Goal: Task Accomplishment & Management: Manage account settings

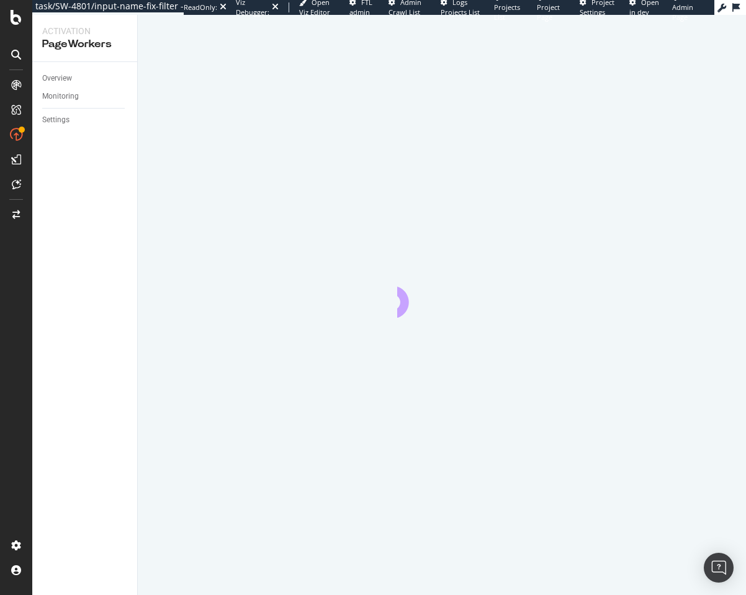
click at [455, 296] on icon "animation" at bounding box center [441, 295] width 89 height 45
click at [405, 295] on icon "animation" at bounding box center [401, 298] width 25 height 38
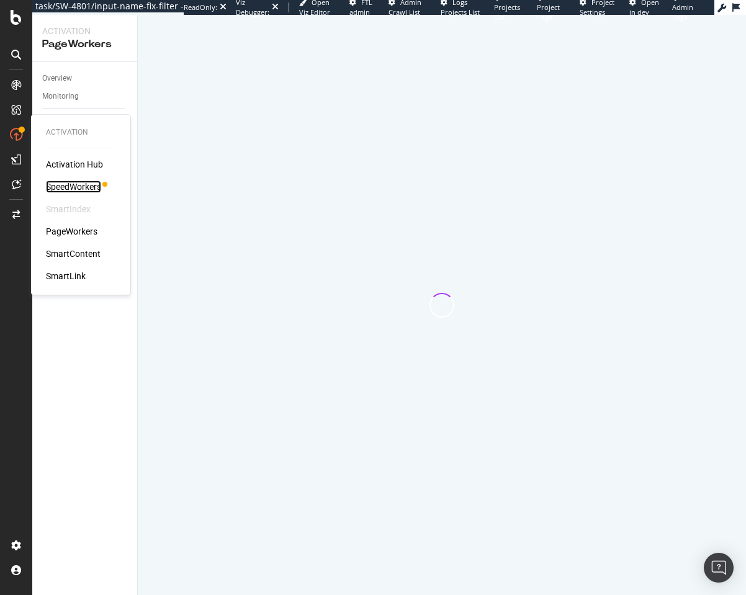
click at [86, 188] on div "SpeedWorkers" at bounding box center [73, 187] width 55 height 12
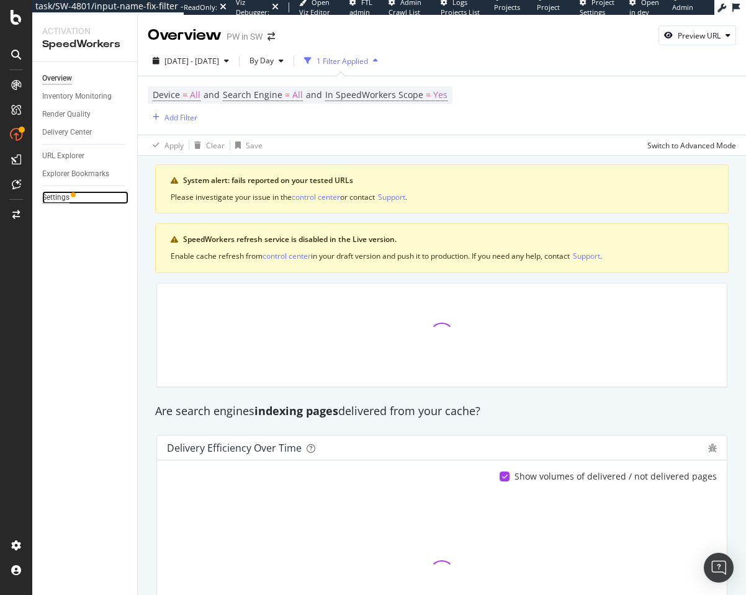
click at [53, 197] on div "Settings" at bounding box center [55, 197] width 27 height 13
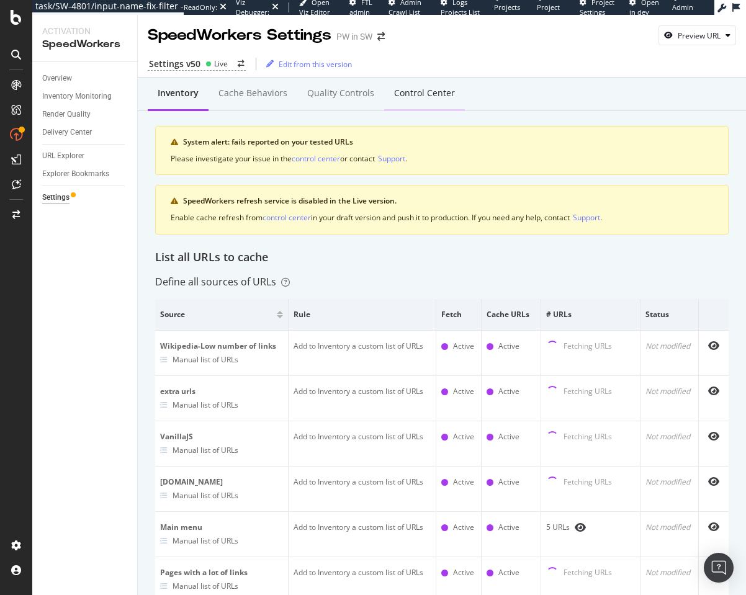
click at [403, 91] on div "Control Center" at bounding box center [424, 93] width 61 height 12
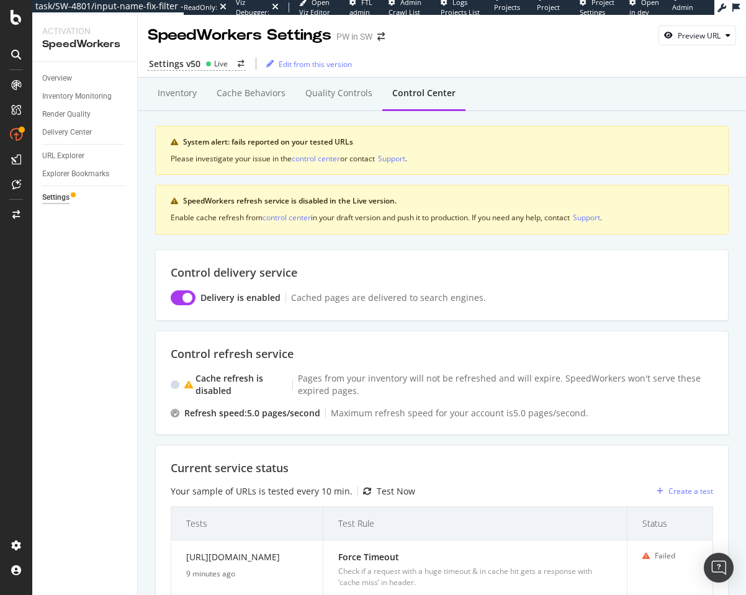
scroll to position [408, 0]
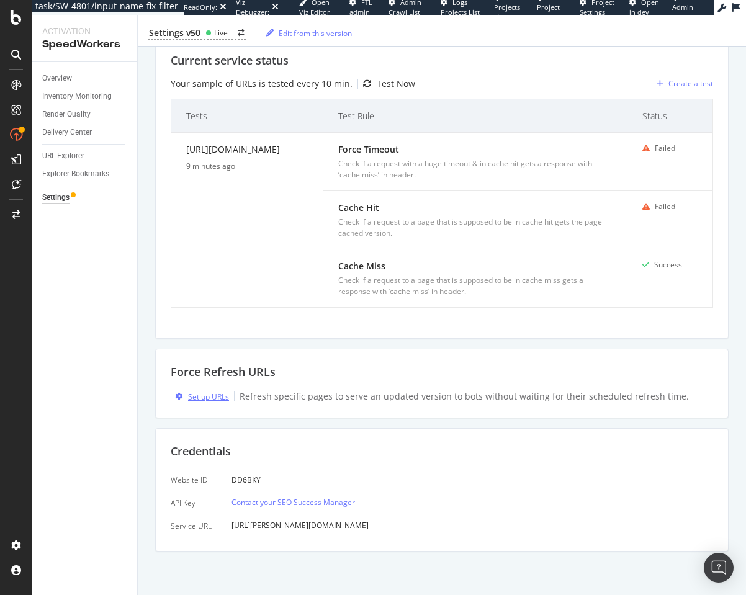
click at [206, 394] on div "Set up URLs" at bounding box center [208, 397] width 41 height 11
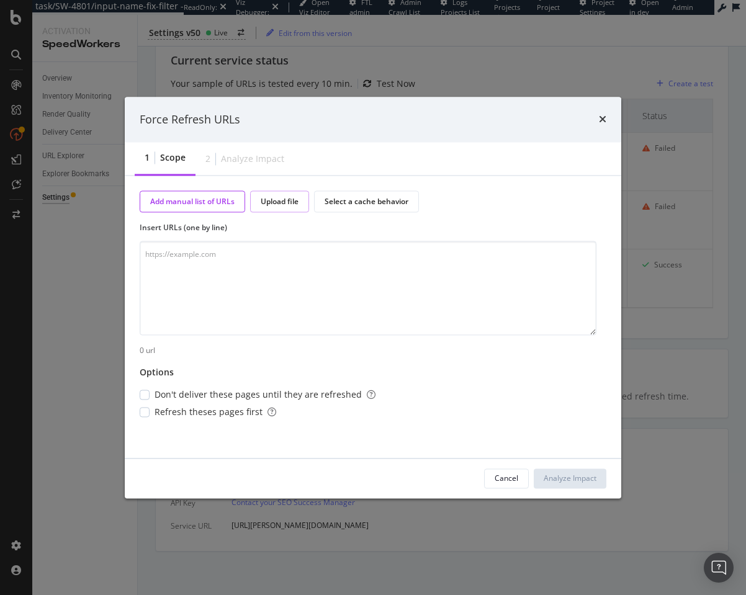
click at [293, 199] on div "Upload file" at bounding box center [280, 202] width 38 height 11
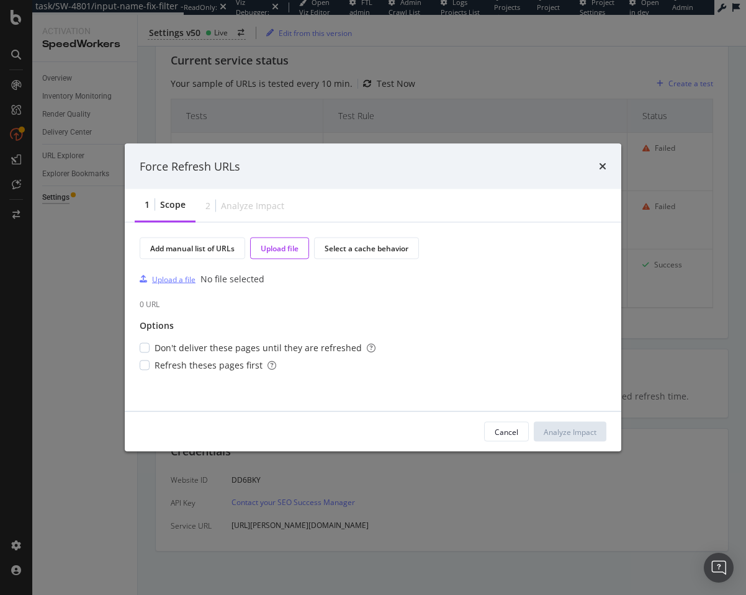
click at [187, 274] on div "Upload a file" at bounding box center [173, 279] width 43 height 11
click at [231, 345] on span "Don't deliver these pages until they are refreshed" at bounding box center [265, 348] width 221 height 12
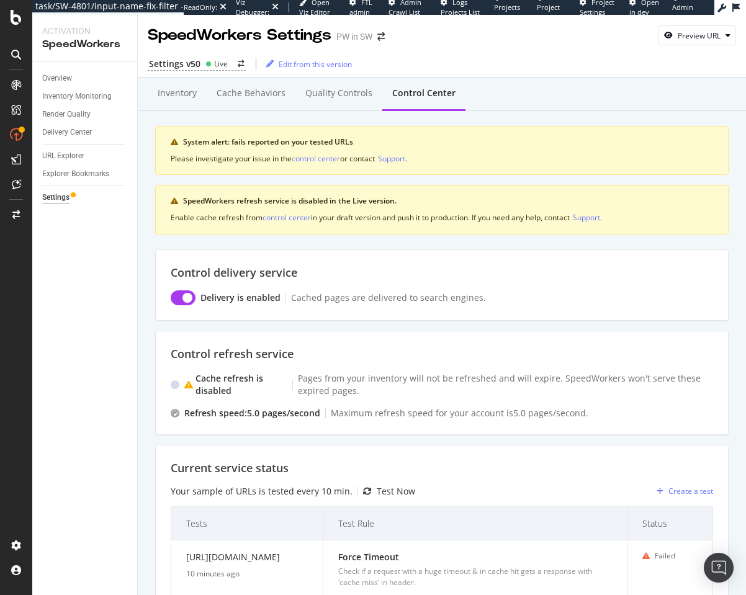
scroll to position [408, 0]
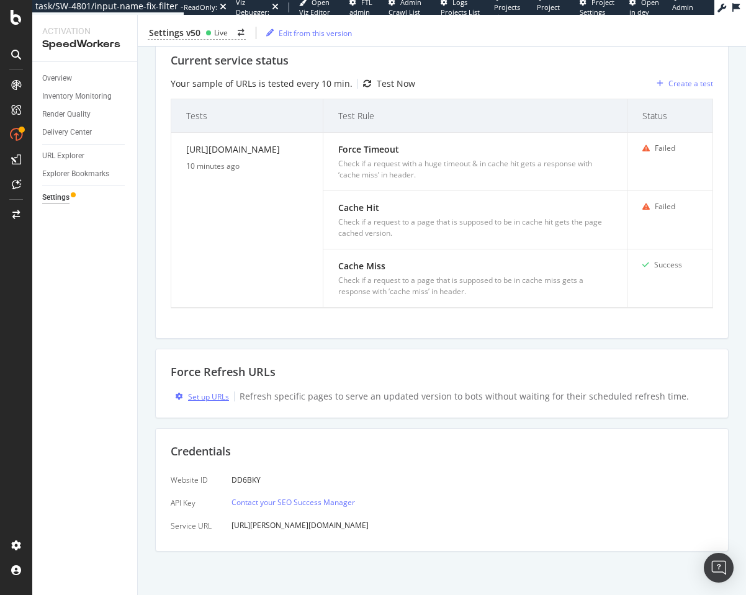
click at [192, 396] on div "Set up URLs" at bounding box center [208, 397] width 41 height 11
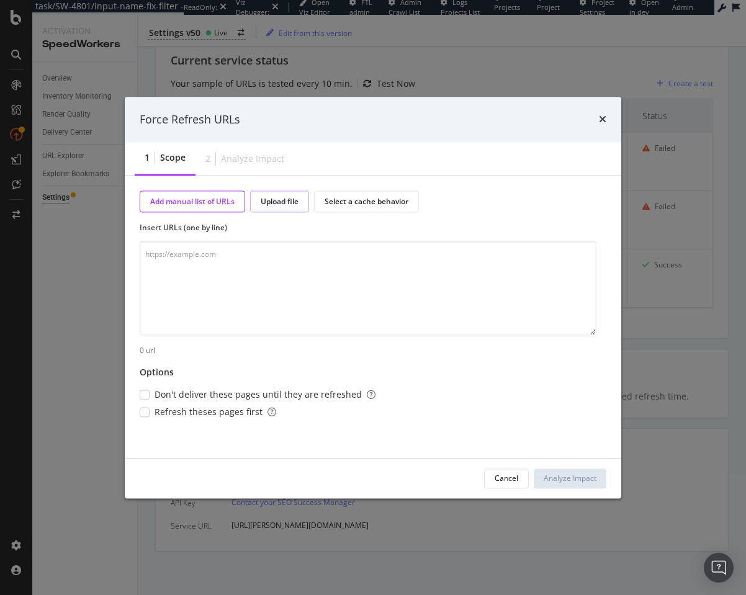
click at [291, 200] on div "Upload file" at bounding box center [280, 202] width 38 height 11
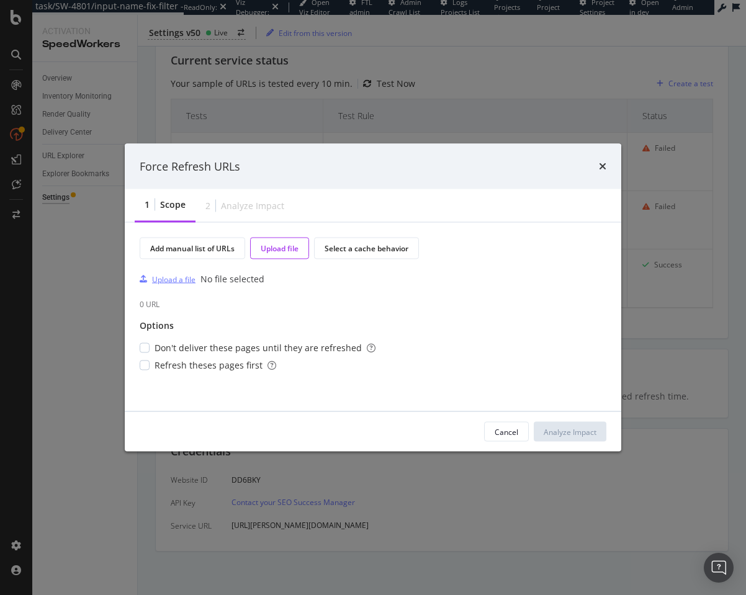
click at [179, 280] on div "Upload a file" at bounding box center [173, 279] width 43 height 11
